Goal: Information Seeking & Learning: Learn about a topic

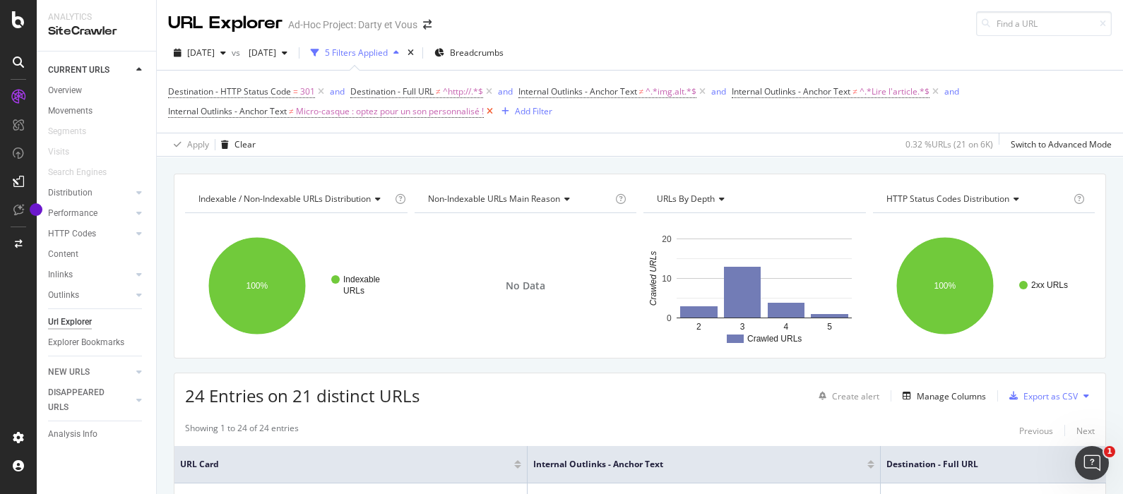
click at [494, 113] on icon at bounding box center [490, 112] width 12 height 14
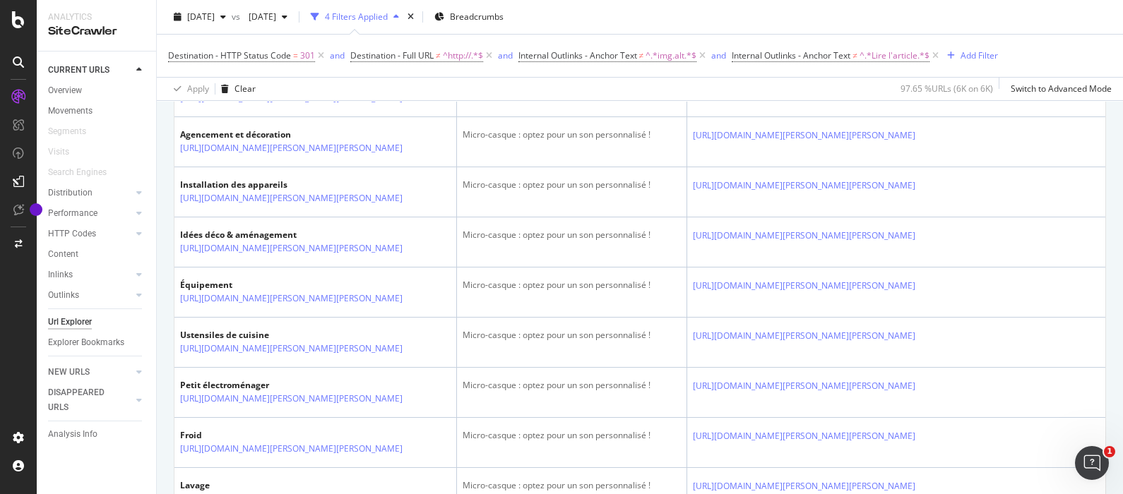
scroll to position [1942, 0]
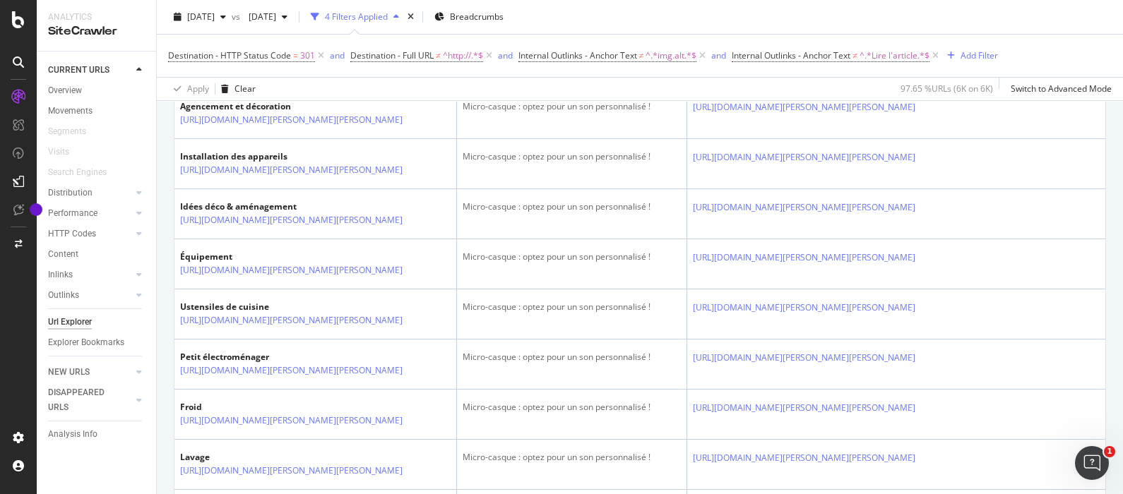
click at [424, 27] on div "https://www.darty.com/darty-et-vous/high-tech/consoles-jeux/jeux-video" at bounding box center [306, 20] width 253 height 14
click at [417, 24] on icon at bounding box center [412, 20] width 8 height 8
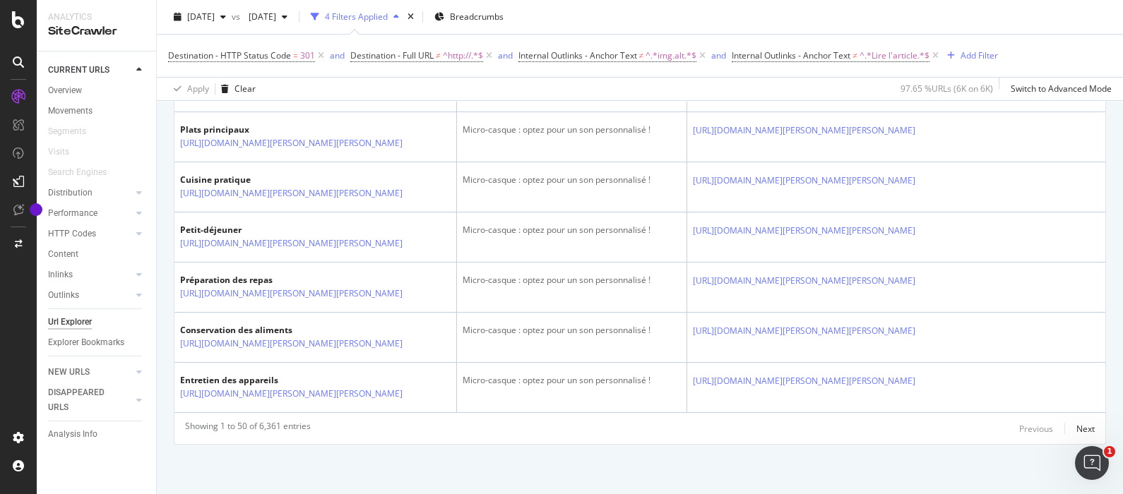
scroll to position [3177, 0]
click at [1076, 432] on div "Next" at bounding box center [1085, 429] width 18 height 12
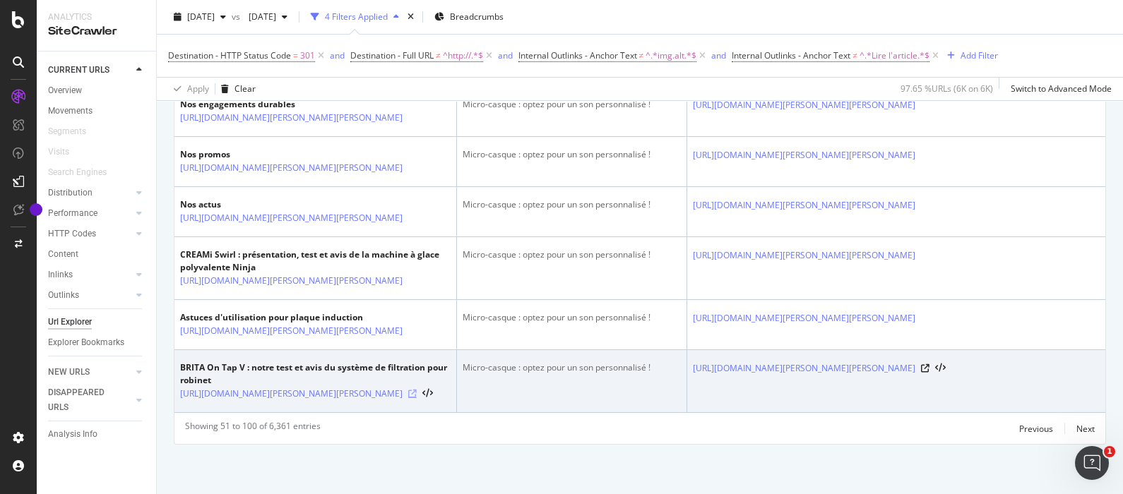
click at [417, 398] on icon at bounding box center [412, 394] width 8 height 8
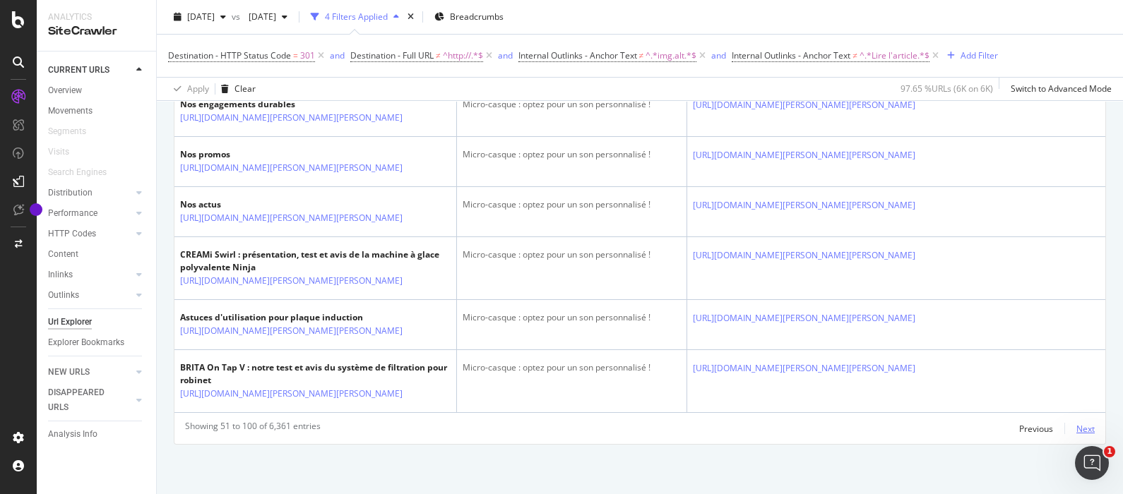
click at [1076, 430] on div "Next" at bounding box center [1085, 429] width 18 height 12
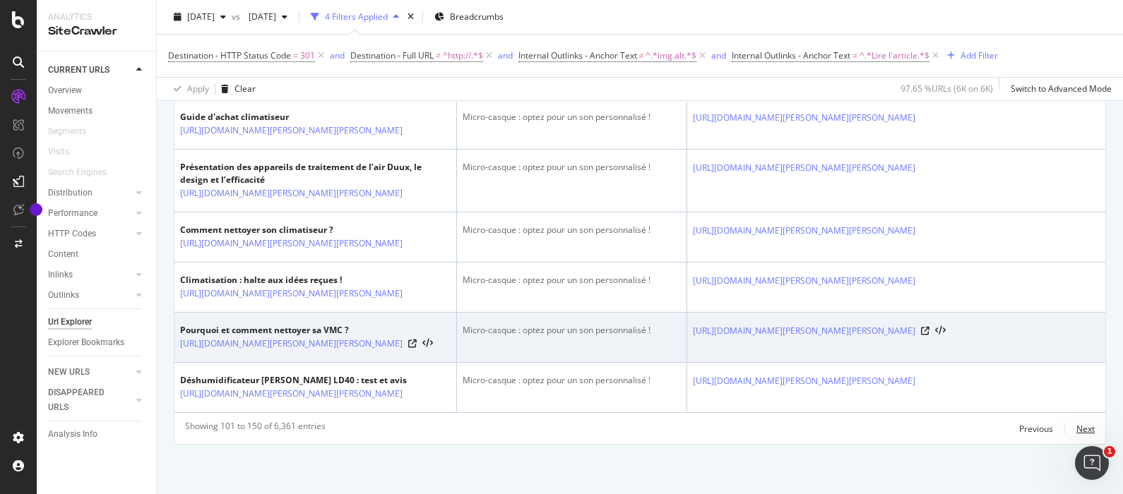
scroll to position [3567, 0]
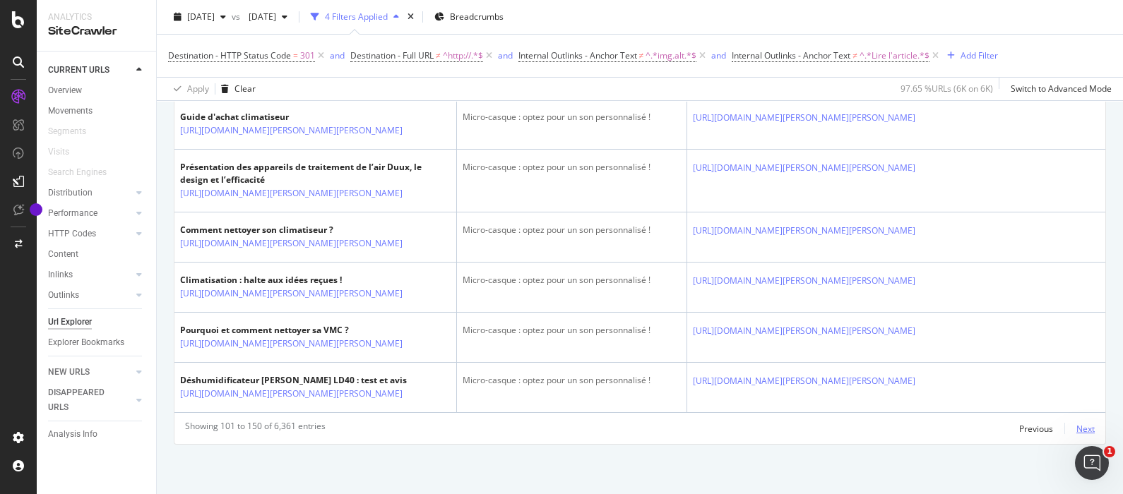
click at [1076, 427] on div "Next" at bounding box center [1085, 429] width 18 height 12
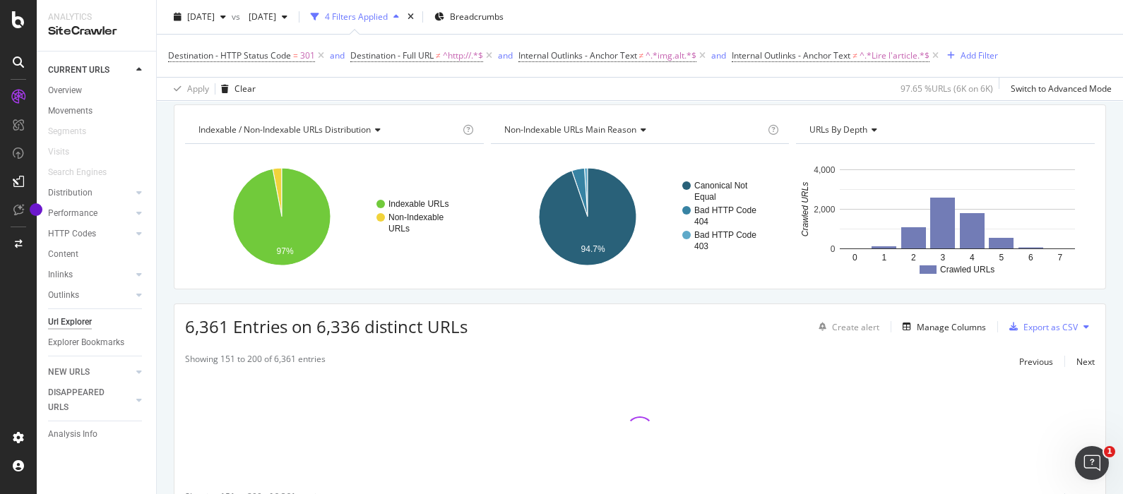
scroll to position [0, 0]
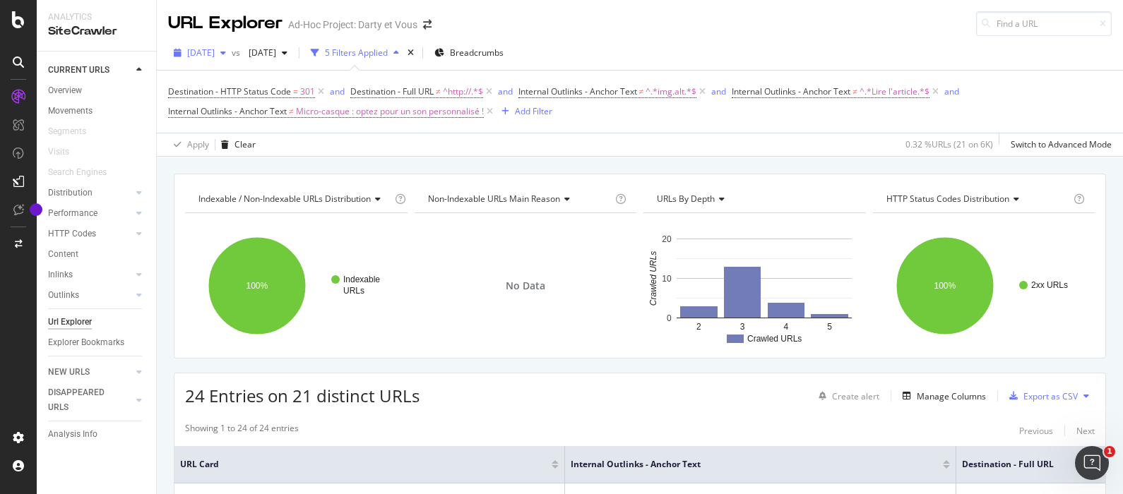
click at [215, 47] on span "[DATE]" at bounding box center [201, 53] width 28 height 12
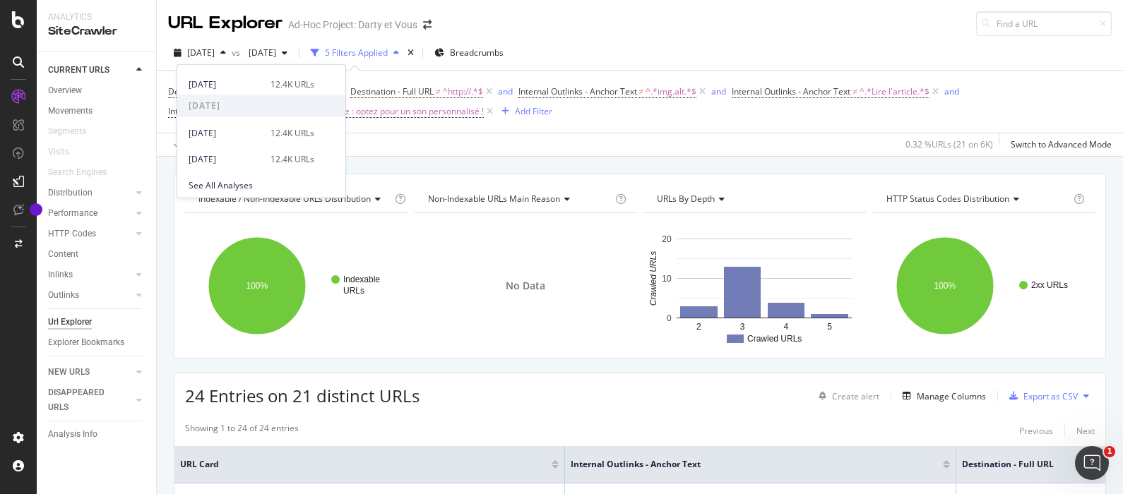
scroll to position [227, 0]
click at [236, 112] on div "2025 Jun. 23rd" at bounding box center [225, 107] width 73 height 13
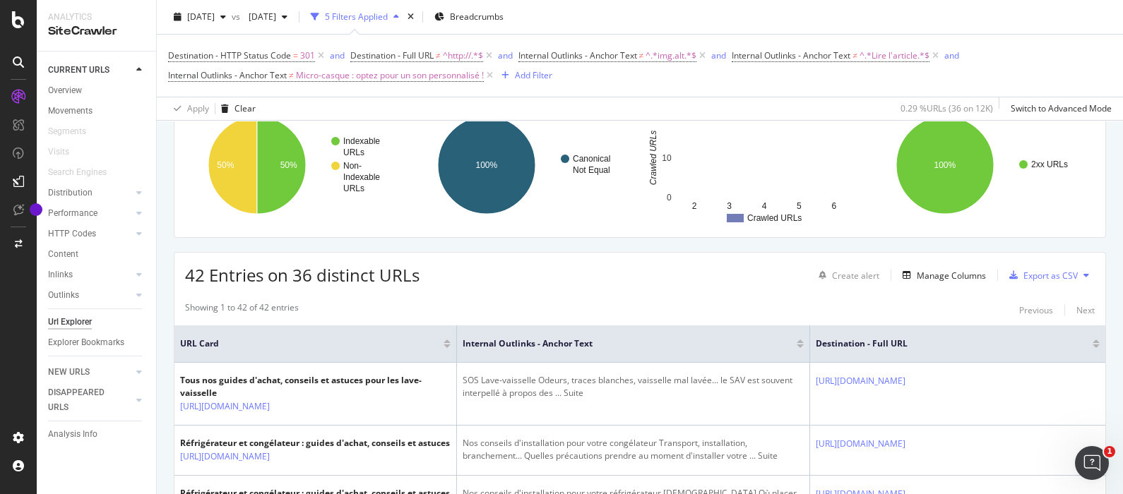
scroll to position [88, 0]
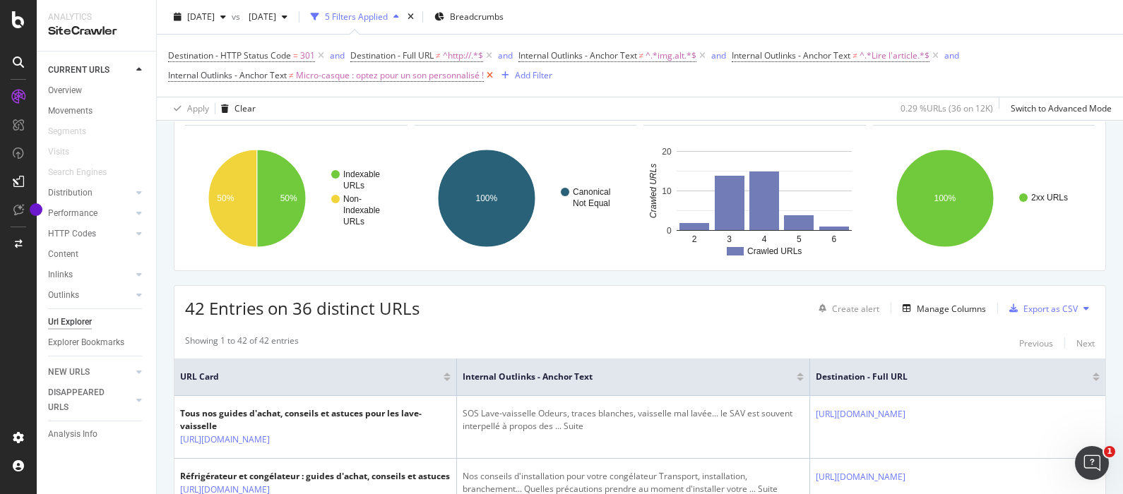
click at [493, 74] on icon at bounding box center [490, 75] width 12 height 14
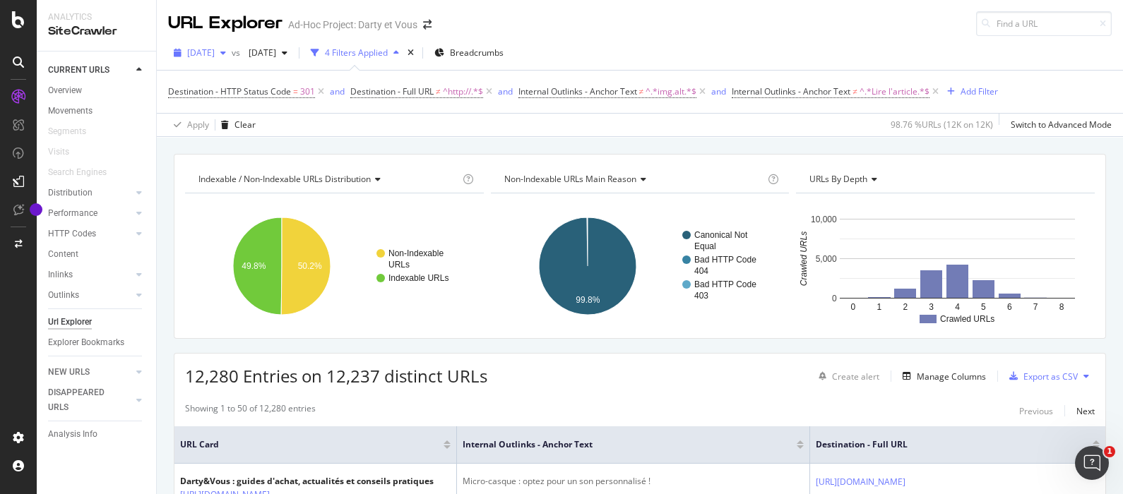
click at [215, 49] on span "2025 Jun. 23rd" at bounding box center [201, 53] width 28 height 12
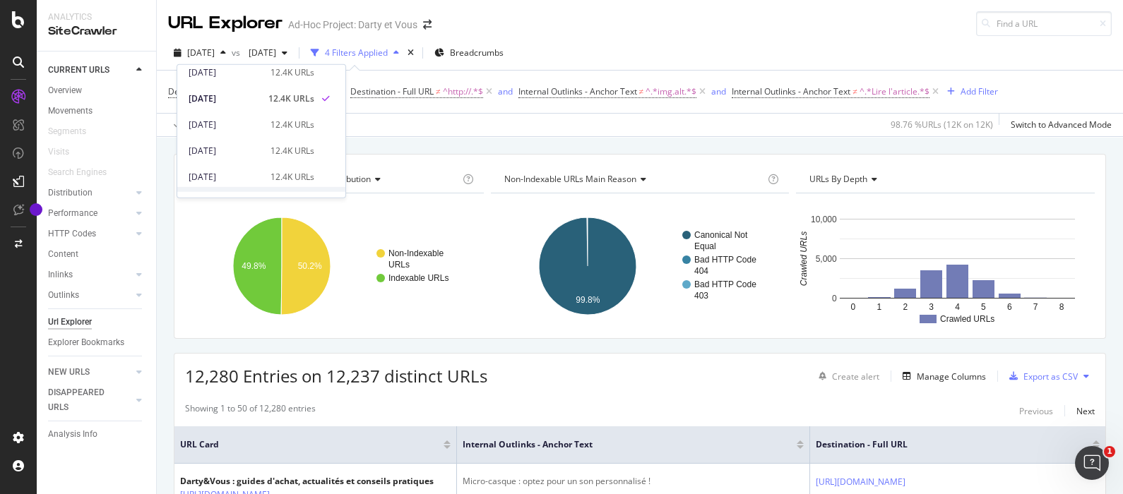
scroll to position [265, 0]
click at [259, 150] on div "2025 Jun. 2nd 12.4K URLs" at bounding box center [252, 148] width 126 height 13
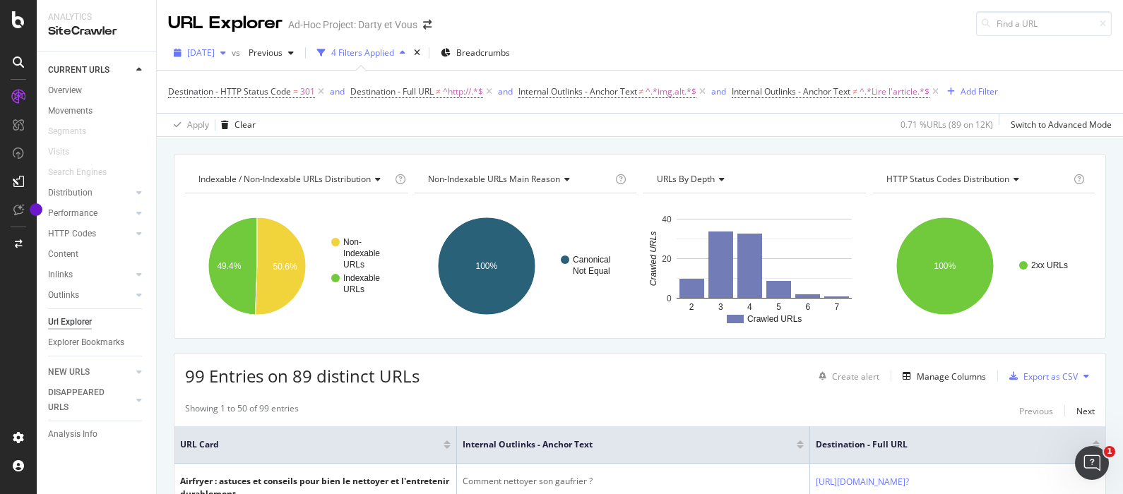
click at [212, 56] on span "2025 Jun. 2nd" at bounding box center [201, 53] width 28 height 12
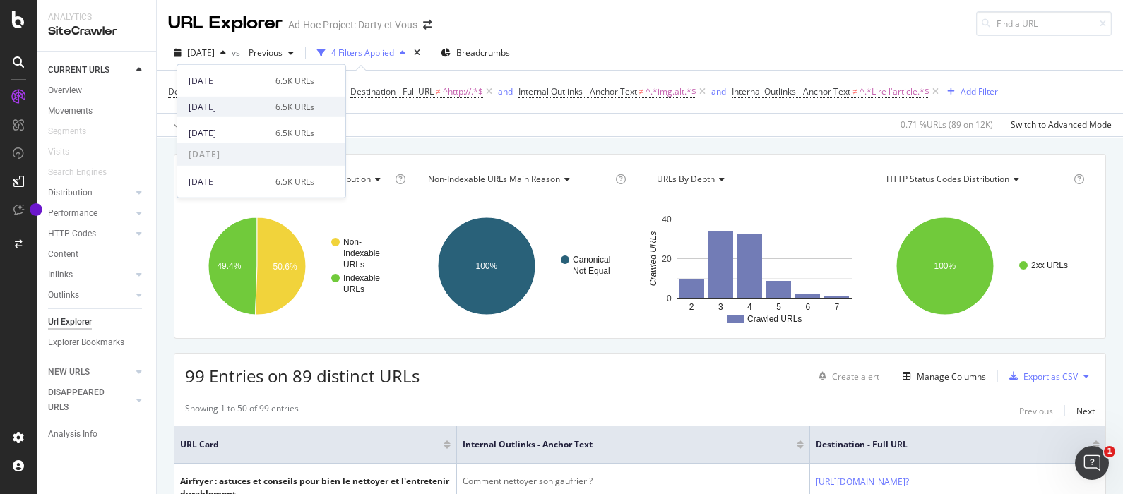
click at [221, 107] on div "2025 Aug. 11th" at bounding box center [228, 106] width 78 height 13
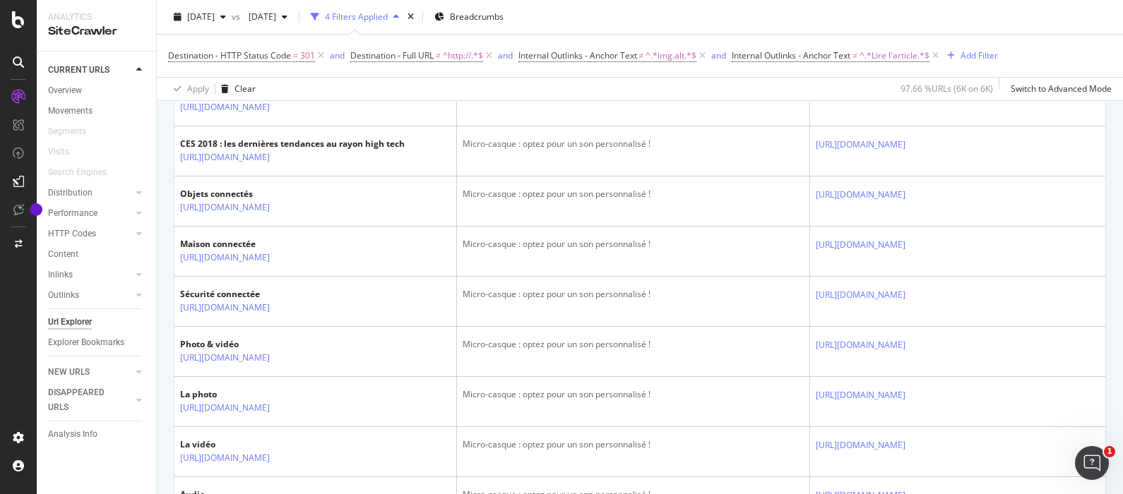
scroll to position [883, 0]
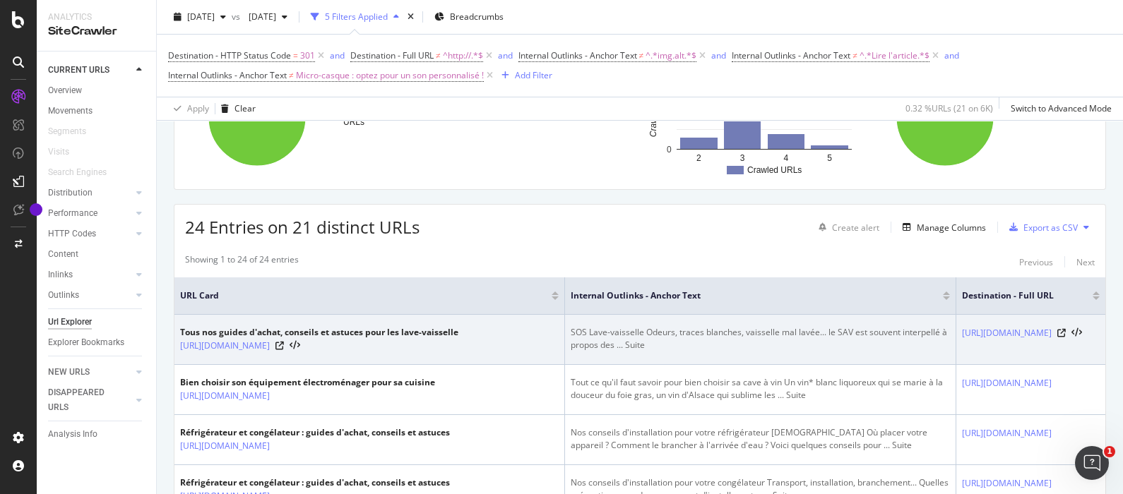
scroll to position [176, 0]
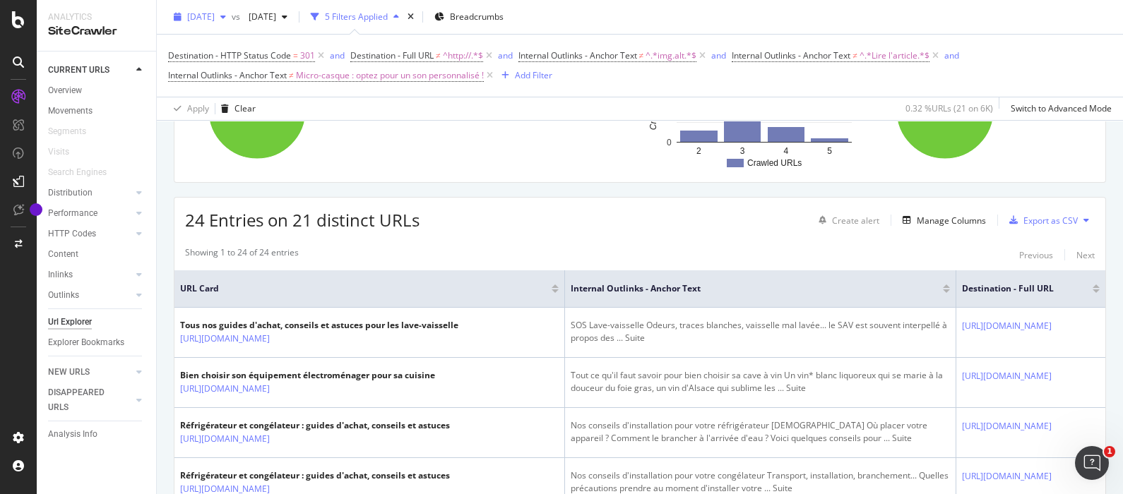
click at [226, 18] on icon "button" at bounding box center [223, 17] width 6 height 8
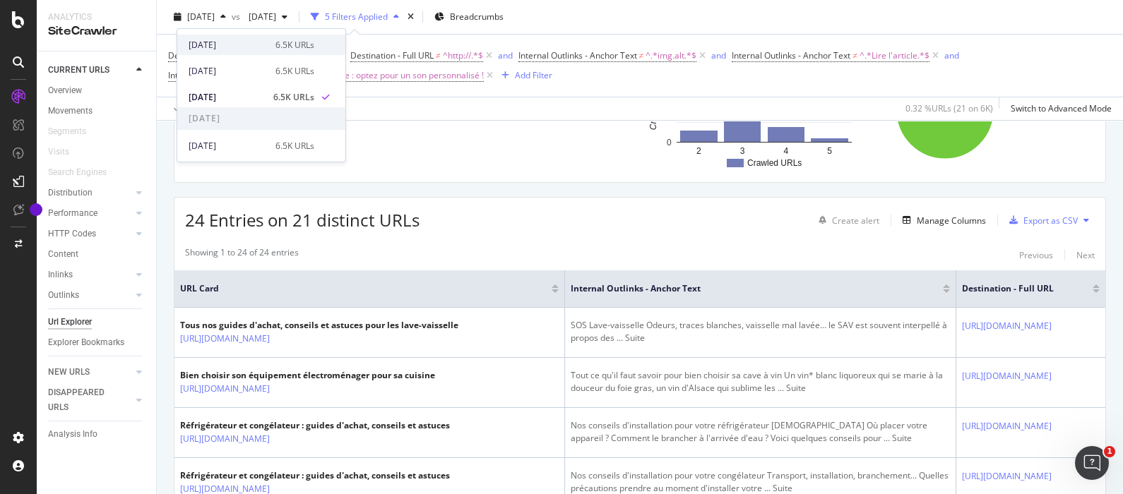
click at [244, 53] on div "2025 Aug. 18th 6.5K URLs" at bounding box center [261, 45] width 168 height 20
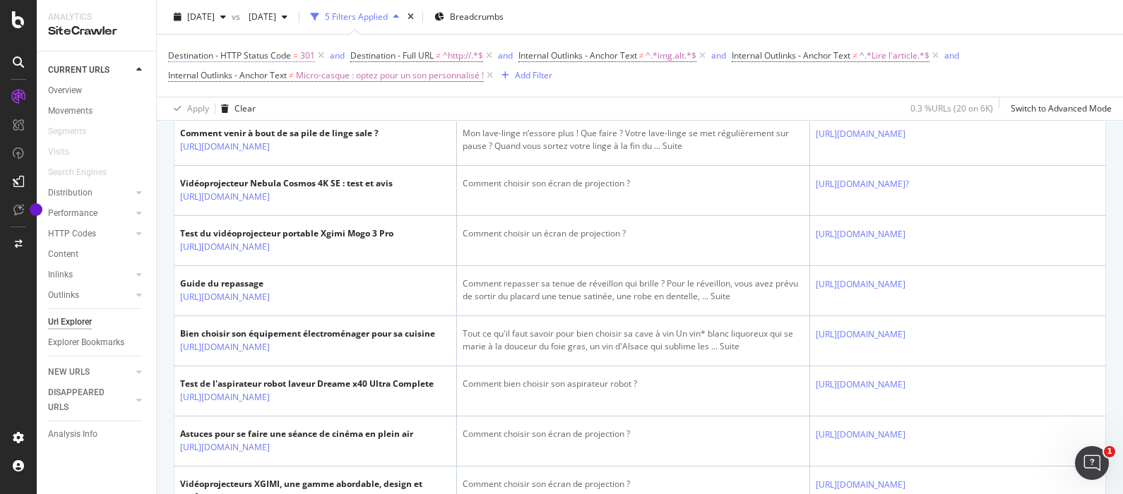
scroll to position [739, 0]
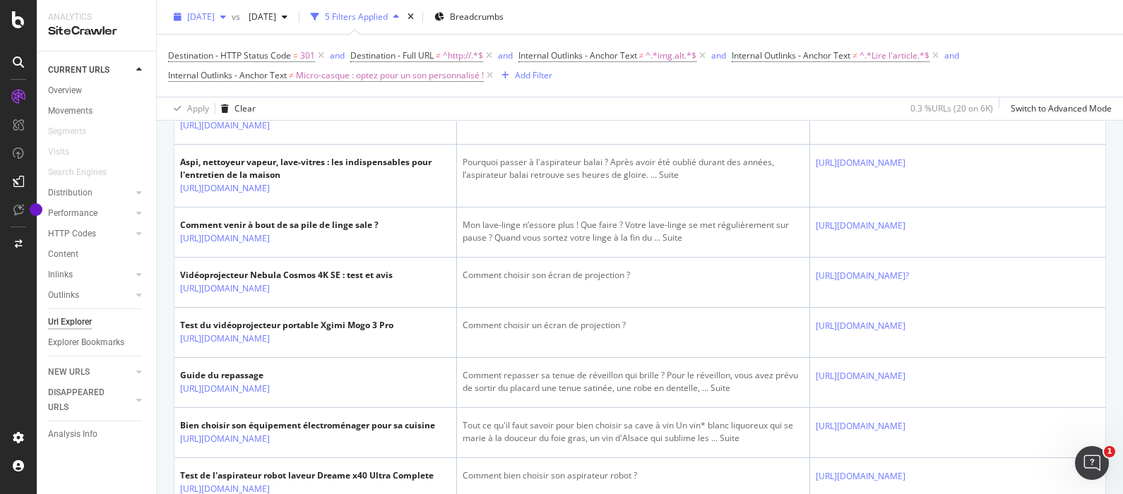
click at [202, 18] on span "2025 Aug. 18th" at bounding box center [201, 17] width 28 height 12
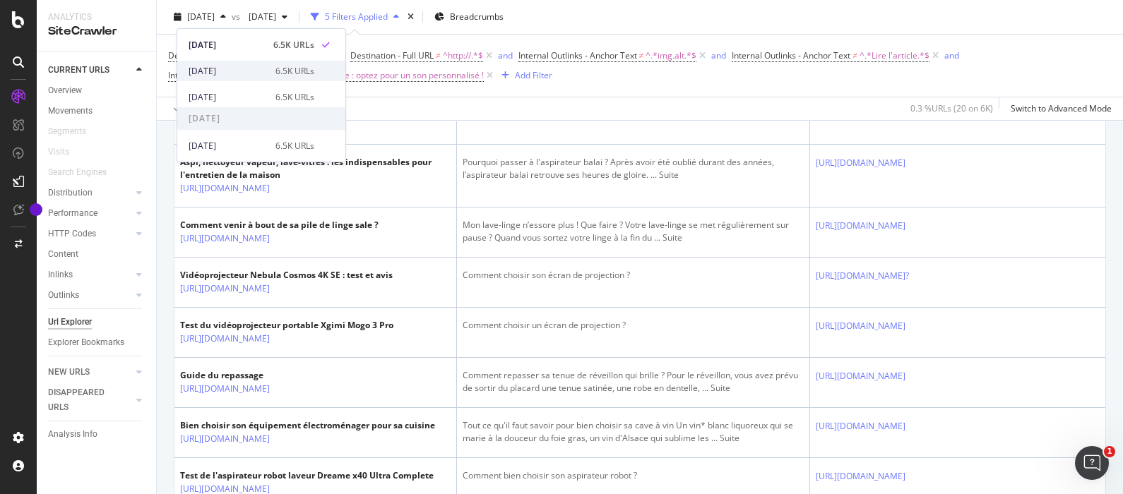
click at [240, 70] on div "2025 Aug. 11th" at bounding box center [228, 71] width 78 height 13
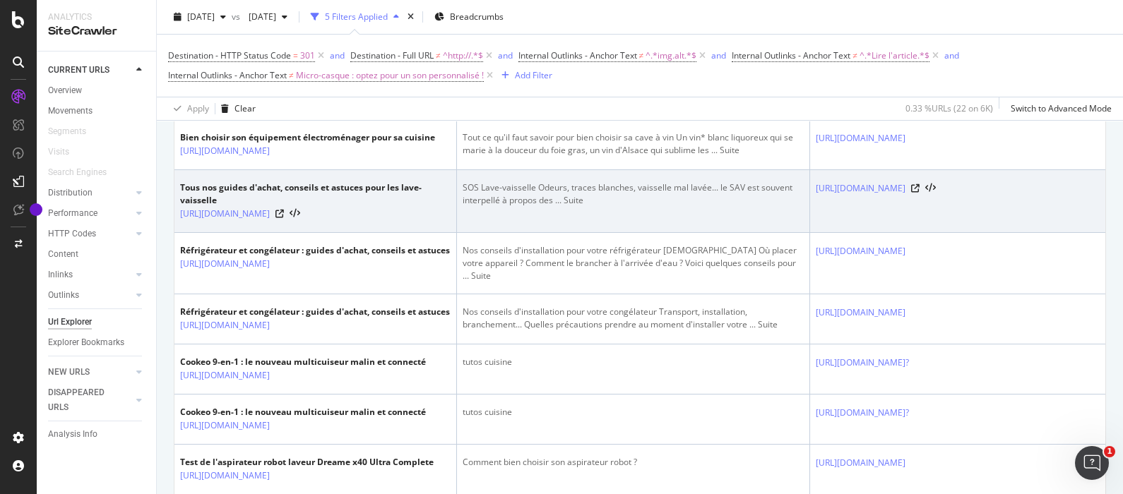
scroll to position [265, 0]
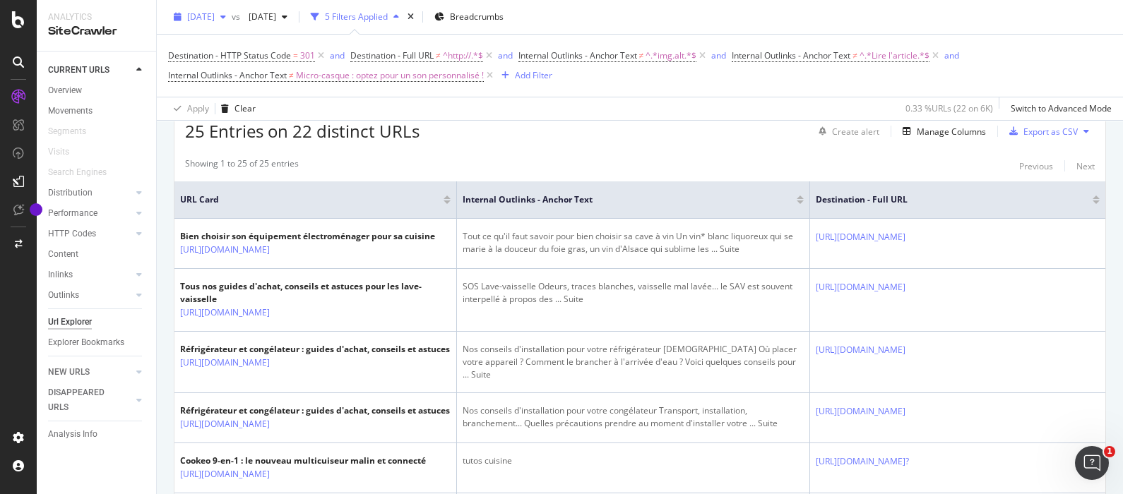
click at [216, 7] on div "2025 Aug. 11th" at bounding box center [200, 16] width 64 height 21
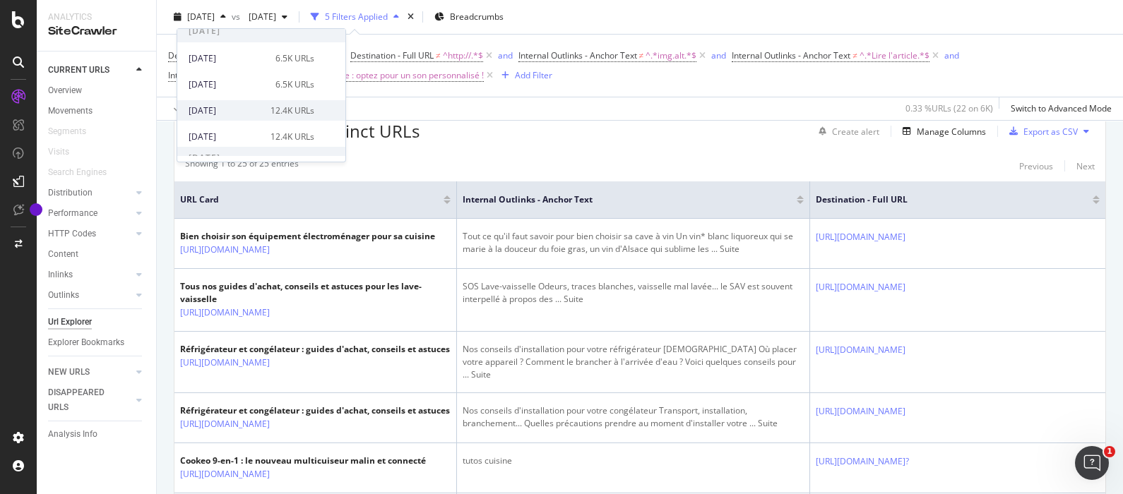
scroll to position [0, 0]
click at [247, 44] on div "2025 Aug. 18th" at bounding box center [228, 45] width 78 height 13
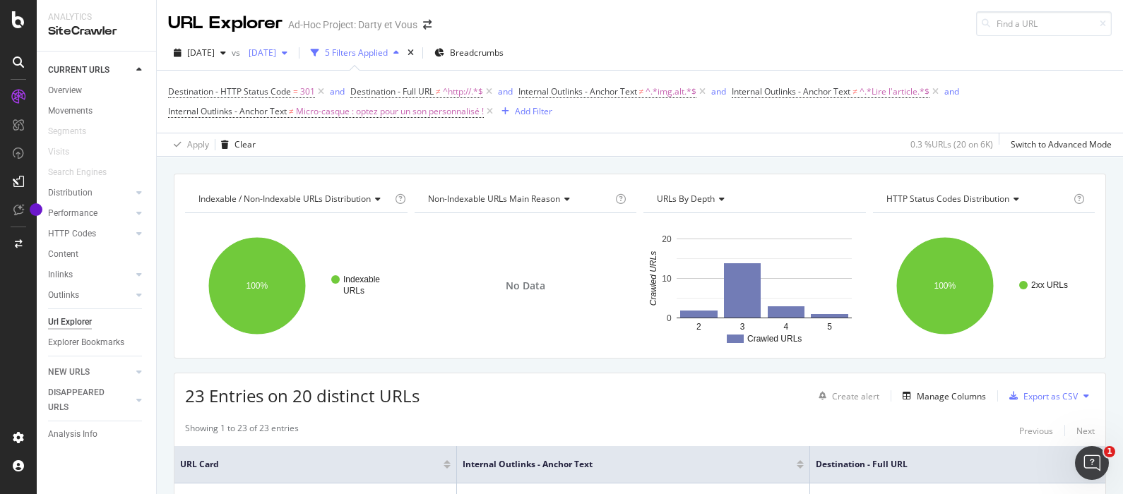
click at [276, 54] on span "2025 Jun. 9th" at bounding box center [259, 53] width 33 height 12
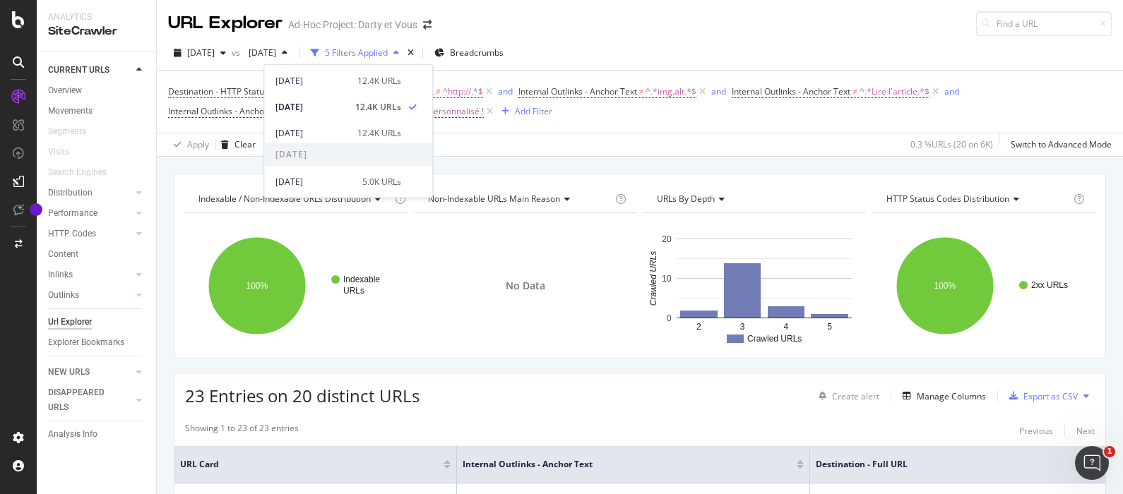
scroll to position [165, 0]
click at [313, 141] on div "2025 Jun. 23rd" at bounding box center [311, 143] width 73 height 13
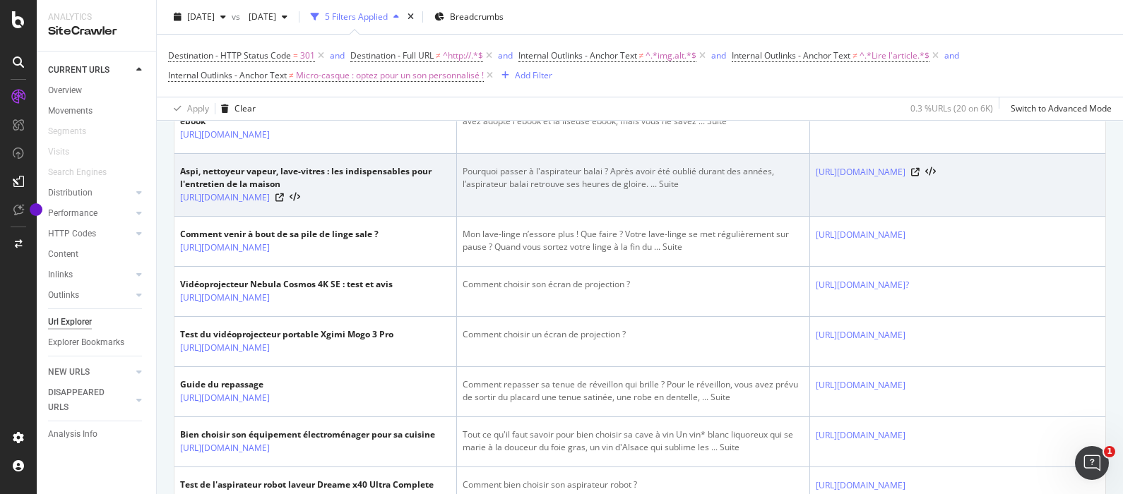
scroll to position [971, 0]
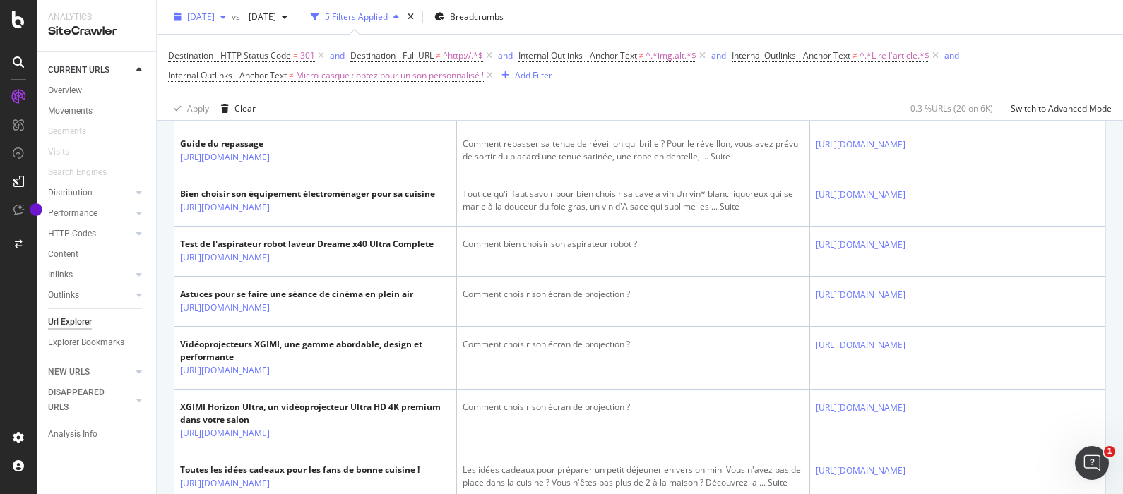
click at [206, 17] on span "2025 Aug. 18th" at bounding box center [201, 17] width 28 height 12
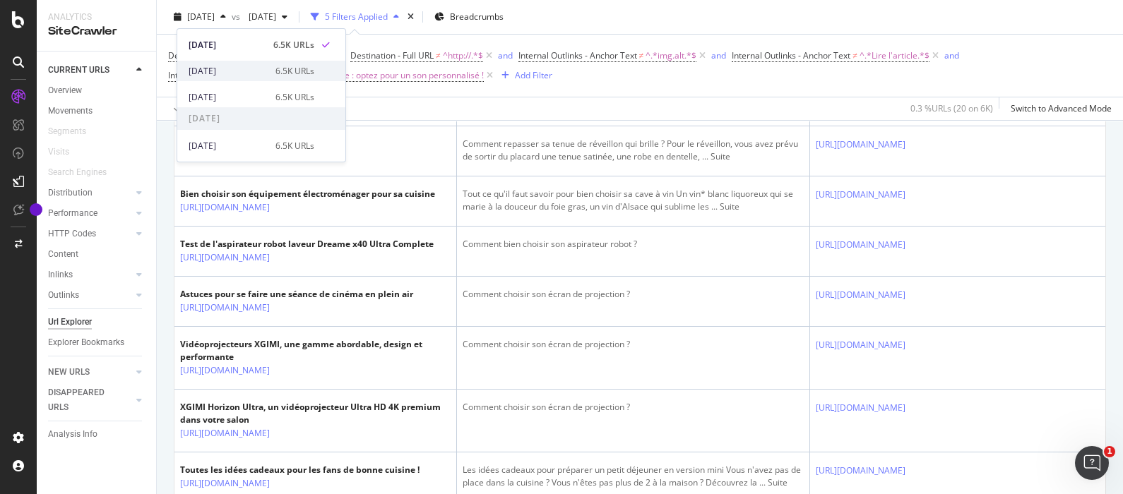
click at [210, 62] on div "2025 Aug. 11th 6.5K URLs" at bounding box center [261, 71] width 168 height 20
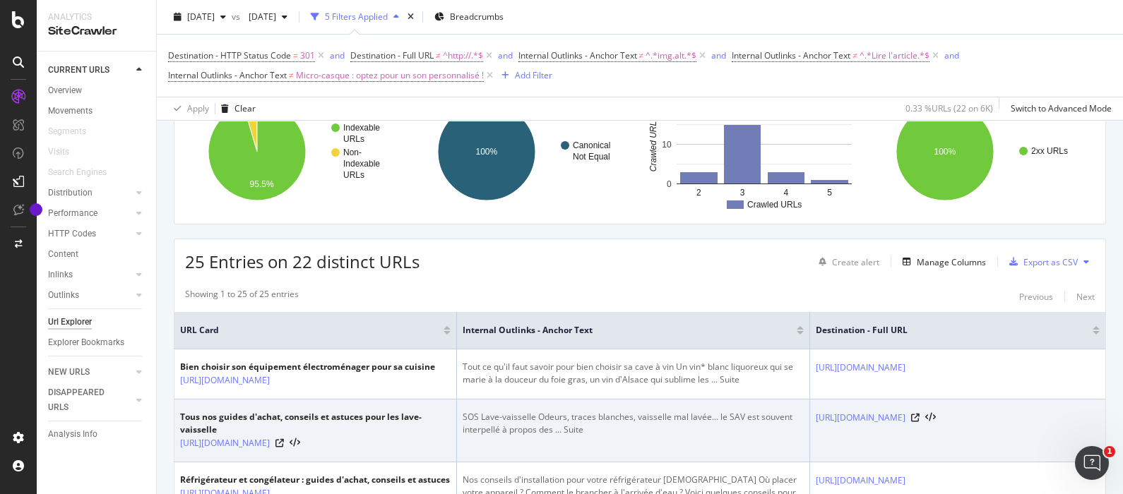
scroll to position [265, 0]
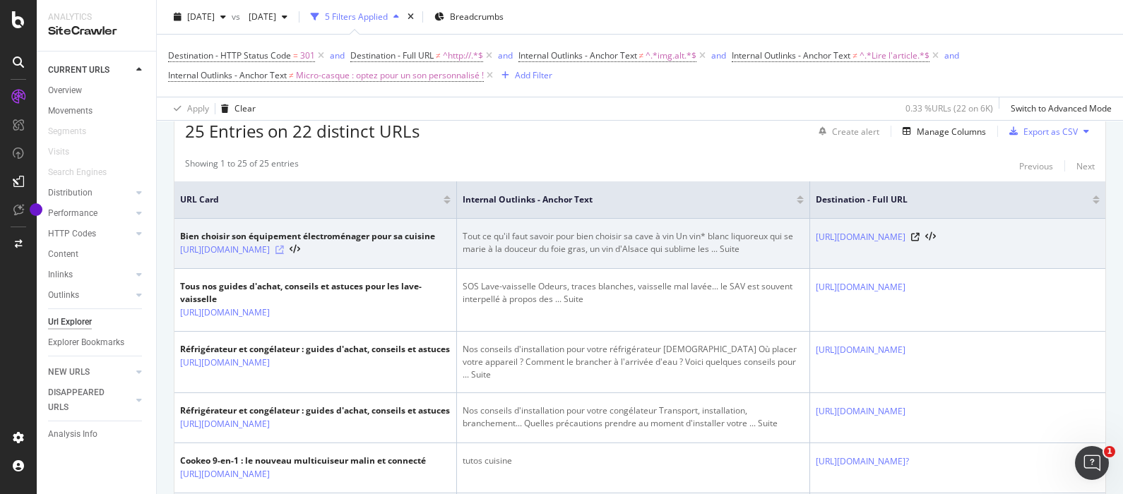
click at [284, 254] on icon at bounding box center [279, 250] width 8 height 8
click at [905, 238] on link "https://www.darty.com/darty-et-vous/cuisine/equipement/froid/bien-choisir-sa-ca…" at bounding box center [861, 237] width 90 height 14
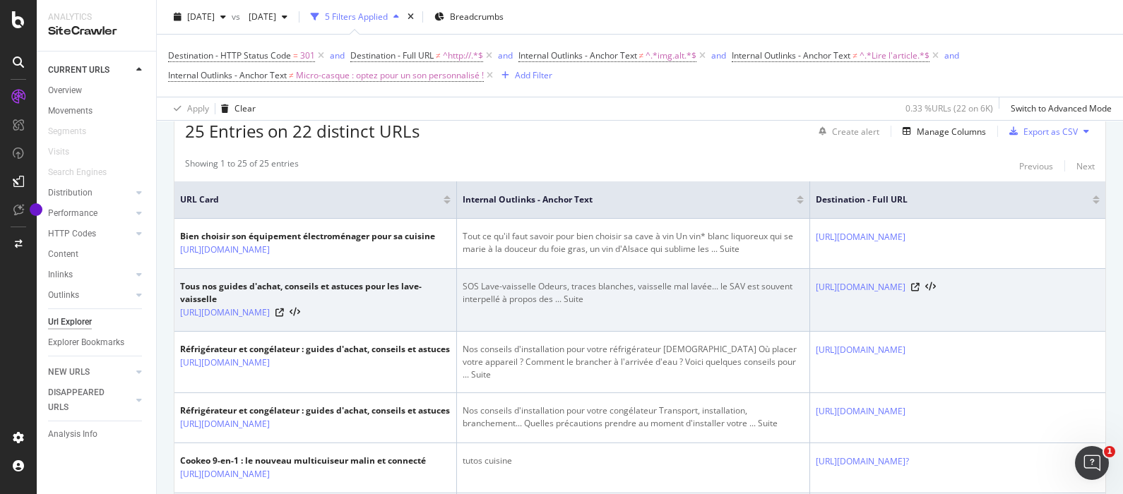
click at [692, 297] on div "SOS Lave-vaisselle Odeurs, traces blanches, vaisselle mal lavée... le SAV est s…" at bounding box center [632, 292] width 341 height 25
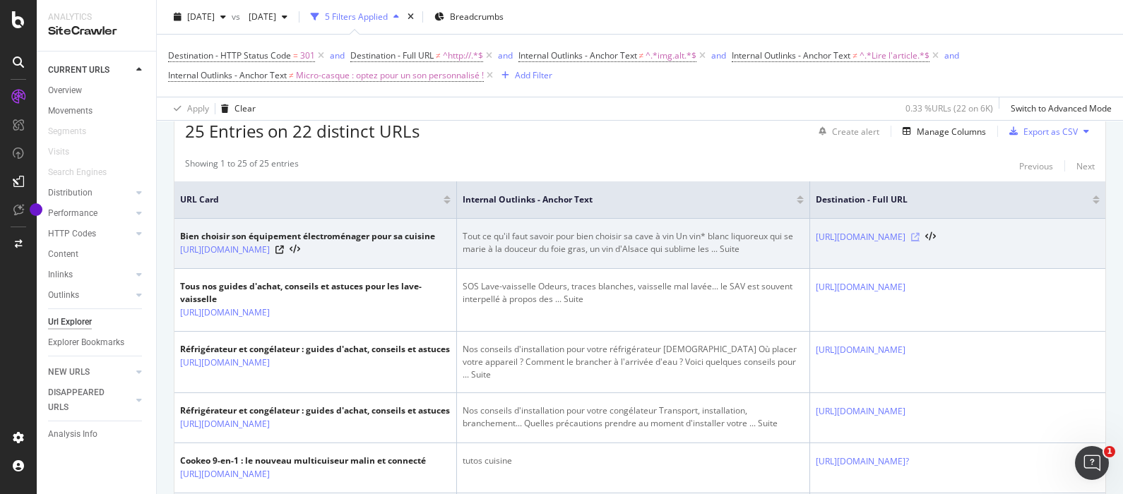
click at [919, 241] on icon at bounding box center [915, 237] width 8 height 8
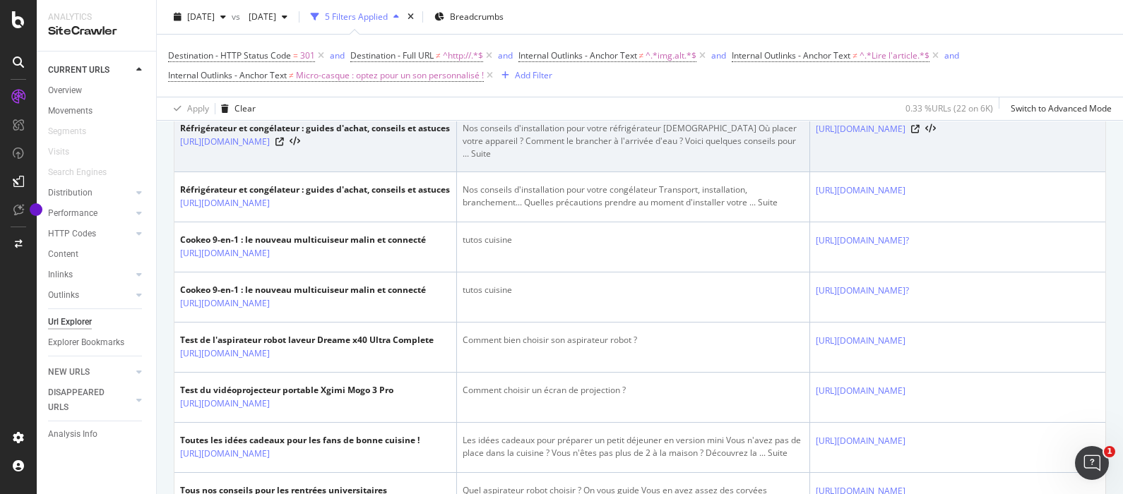
scroll to position [530, 0]
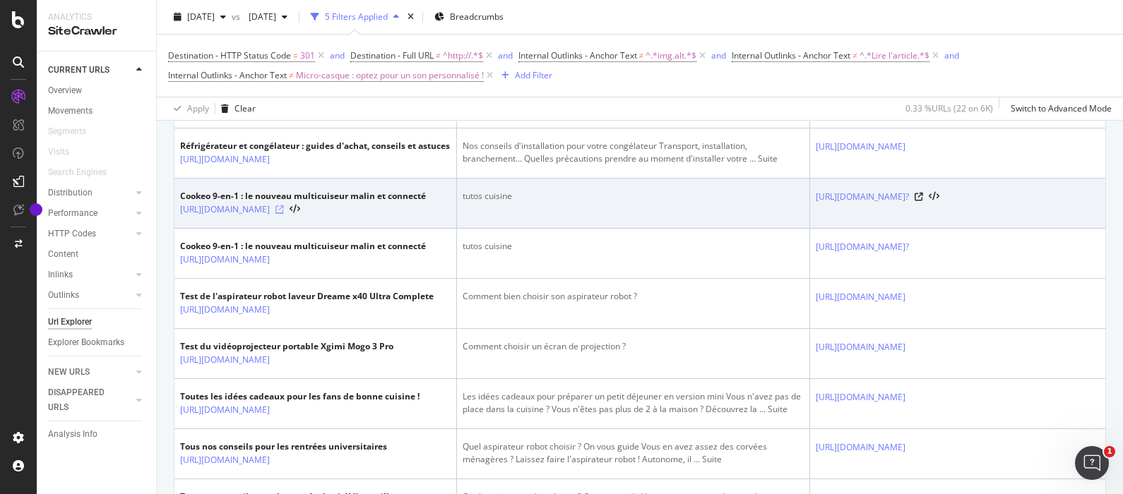
click at [284, 214] on icon at bounding box center [279, 209] width 8 height 8
click at [923, 201] on icon at bounding box center [918, 197] width 8 height 8
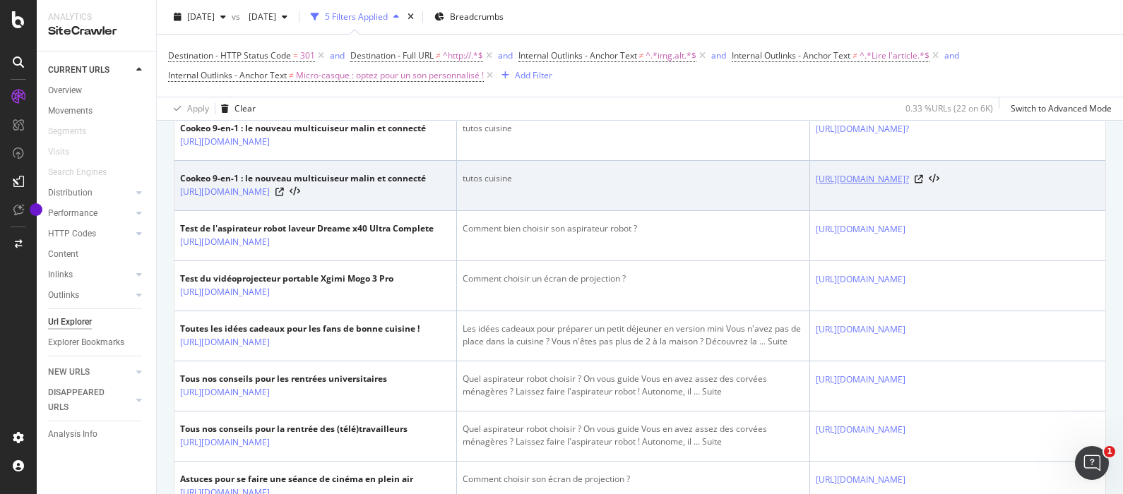
scroll to position [705, 0]
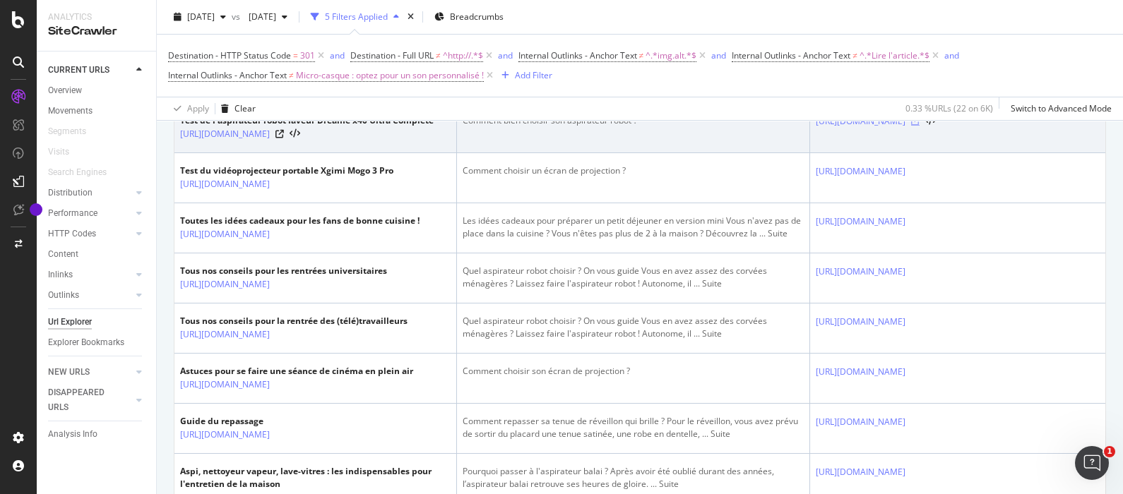
click at [919, 126] on icon at bounding box center [915, 121] width 8 height 8
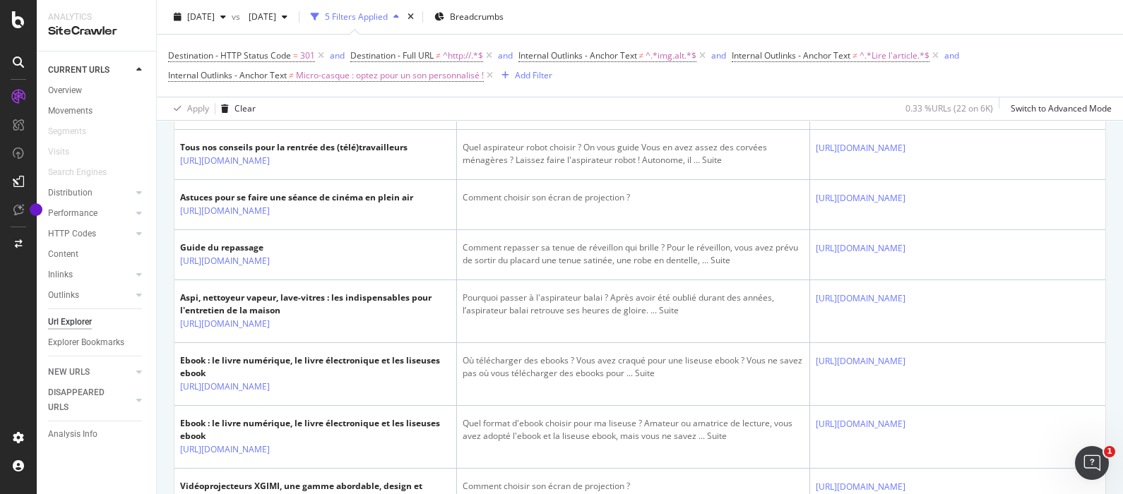
scroll to position [883, 0]
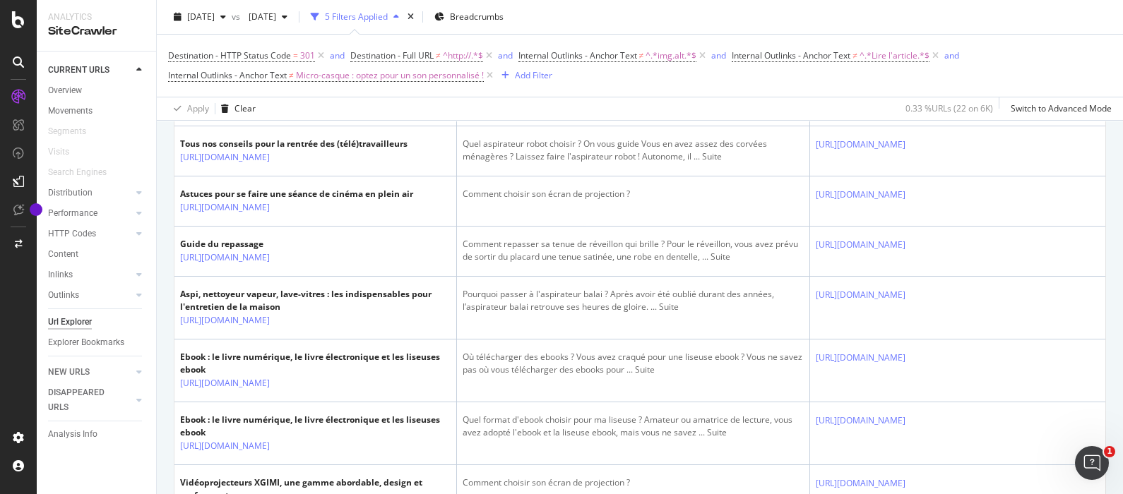
click at [919, 49] on icon at bounding box center [915, 44] width 8 height 8
click at [284, 61] on icon at bounding box center [279, 57] width 8 height 8
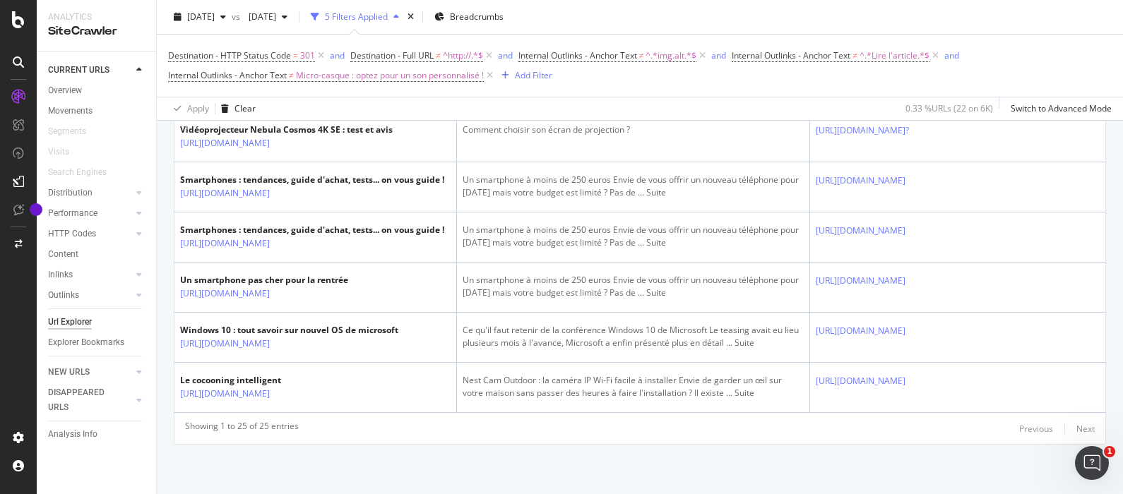
scroll to position [2043, 0]
